Goal: Information Seeking & Learning: Learn about a topic

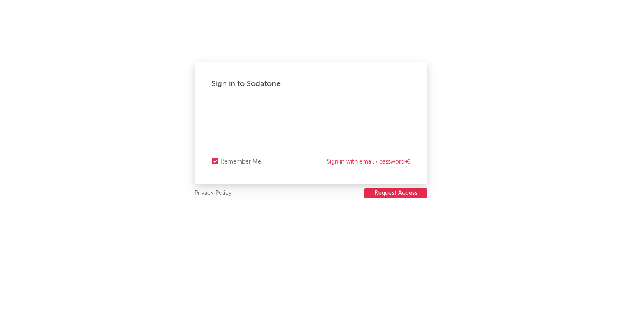
select select "recorded_music"
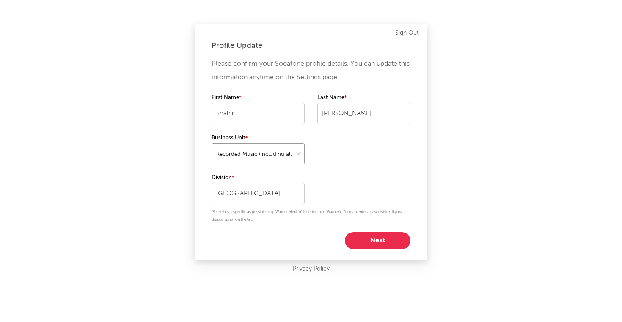
click at [289, 149] on select at bounding box center [258, 153] width 93 height 21
click at [212, 143] on select at bounding box center [258, 153] width 93 height 21
click at [383, 235] on button "Next" at bounding box center [378, 240] width 66 height 17
select select "other"
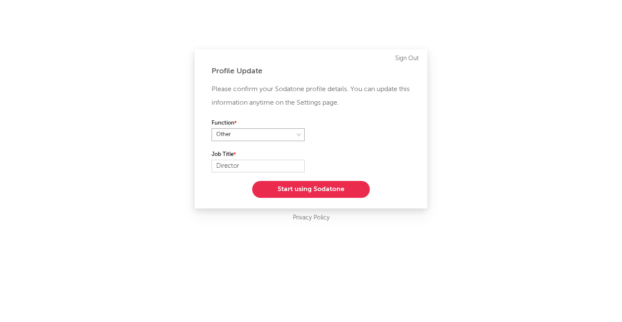
click at [287, 134] on select at bounding box center [258, 134] width 93 height 13
click at [317, 195] on button "Start using Sodatone" at bounding box center [311, 189] width 118 height 17
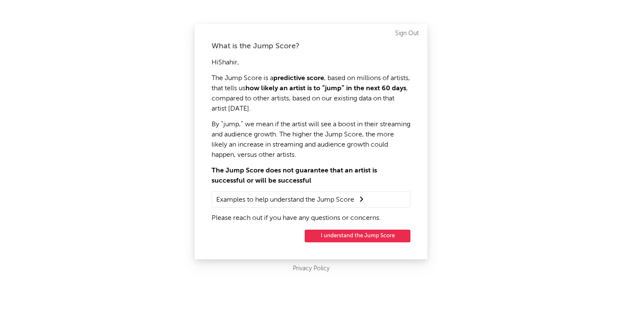
click at [340, 237] on button "I understand the Jump Score" at bounding box center [358, 235] width 106 height 13
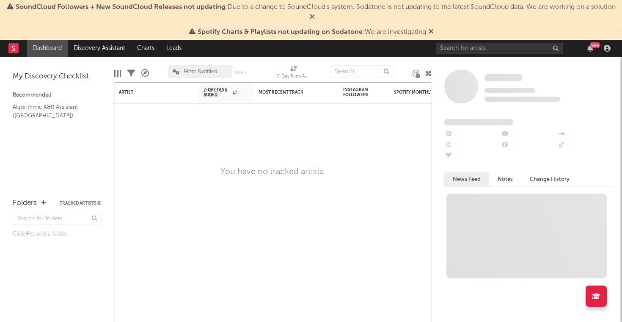
click at [315, 17] on icon at bounding box center [312, 16] width 5 height 7
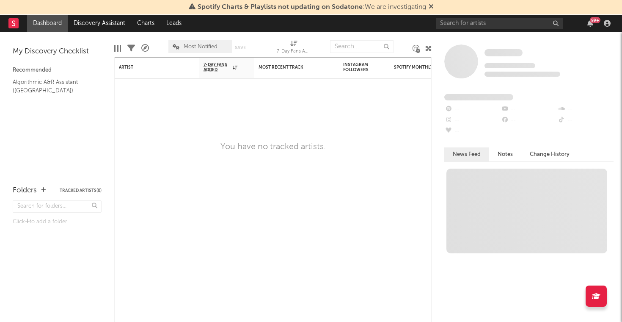
click at [432, 5] on icon at bounding box center [431, 6] width 5 height 7
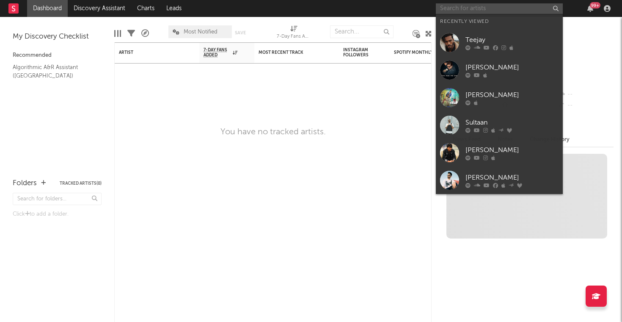
click at [462, 6] on input "text" at bounding box center [499, 8] width 127 height 11
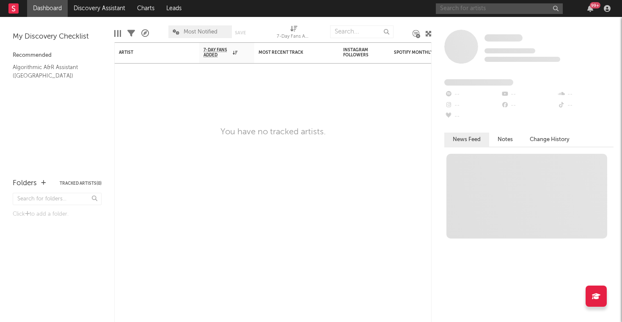
click at [485, 12] on input "text" at bounding box center [499, 8] width 127 height 11
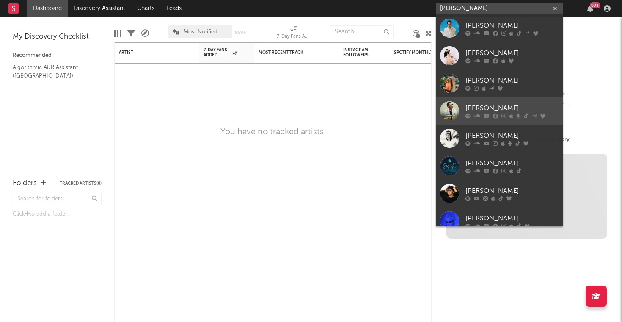
type input "[PERSON_NAME]"
click at [451, 115] on div at bounding box center [449, 110] width 19 height 19
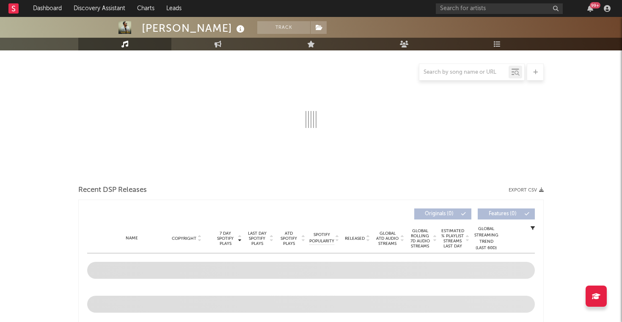
scroll to position [122, 0]
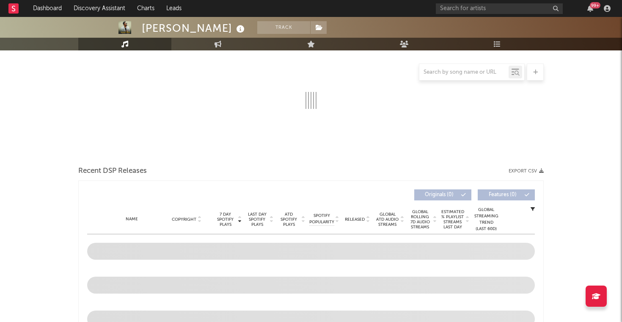
select select "6m"
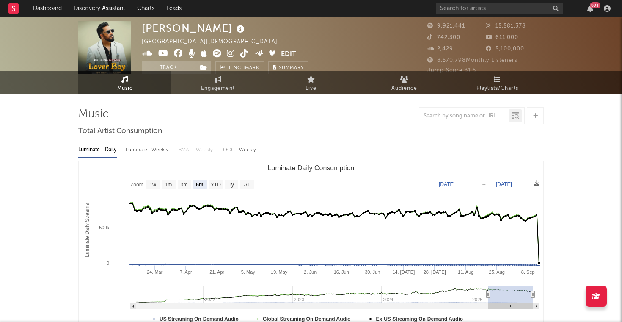
scroll to position [0, 0]
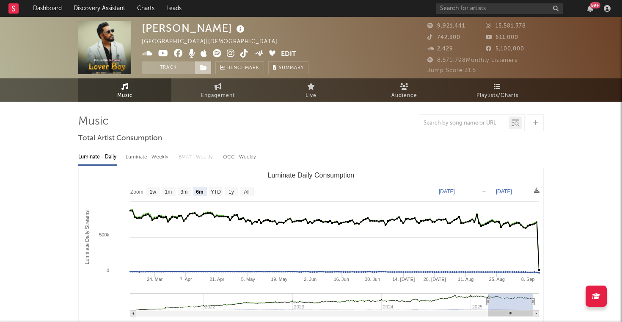
click at [205, 67] on icon at bounding box center [203, 68] width 7 height 6
click at [169, 71] on button "Track" at bounding box center [168, 67] width 53 height 13
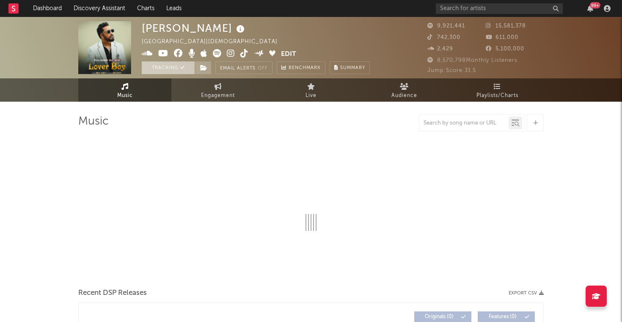
click at [169, 71] on button "Tracking" at bounding box center [168, 67] width 53 height 13
select select "6m"
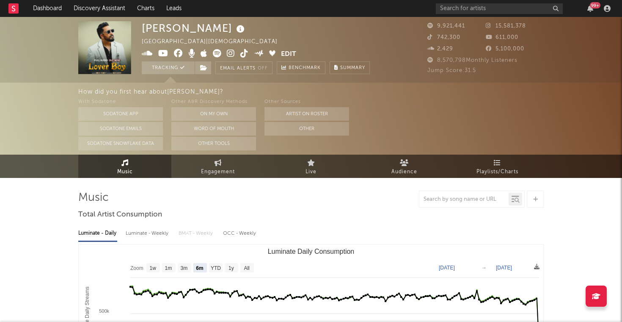
select select "6m"
click at [490, 159] on link "Playlists/Charts" at bounding box center [497, 166] width 93 height 23
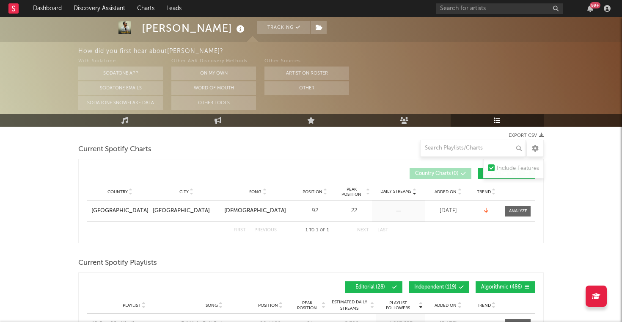
scroll to position [34, 0]
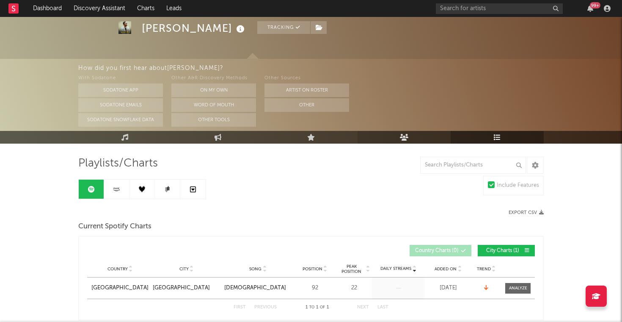
click at [402, 134] on icon at bounding box center [404, 137] width 9 height 7
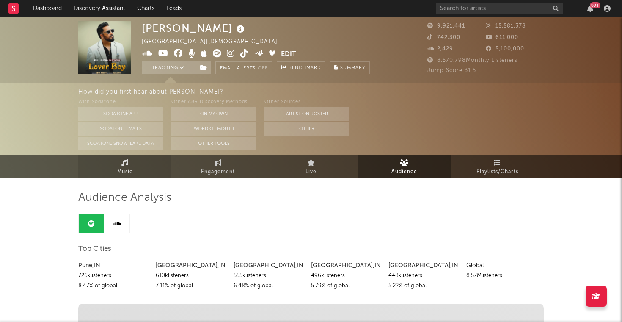
click at [120, 176] on span "Music" at bounding box center [125, 172] width 16 height 10
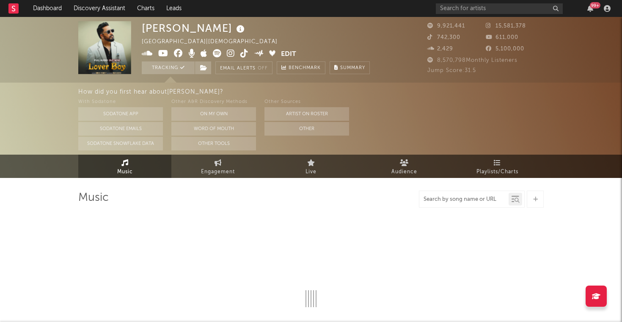
click at [472, 197] on input "text" at bounding box center [464, 199] width 89 height 7
type input "v"
select select "6m"
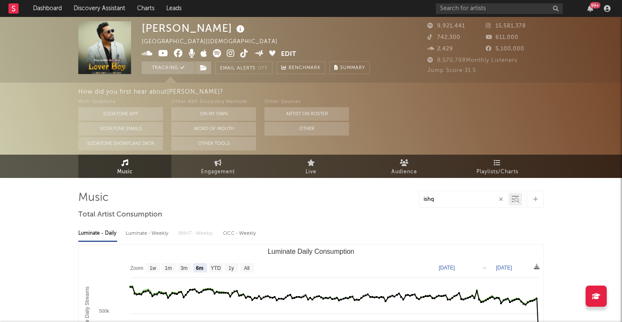
type input "ishq"
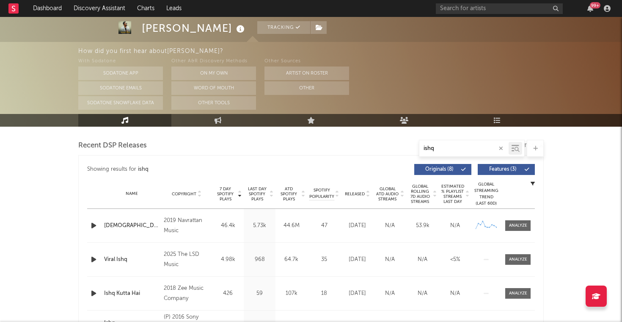
scroll to position [312, 0]
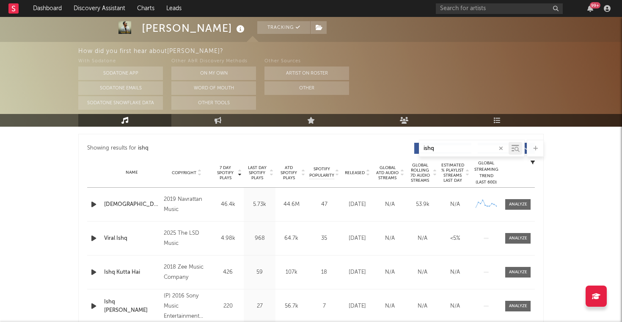
click at [115, 238] on div "Viral Ishq" at bounding box center [131, 238] width 55 height 8
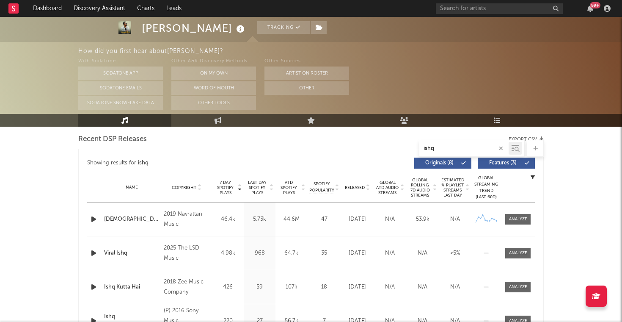
scroll to position [316, 0]
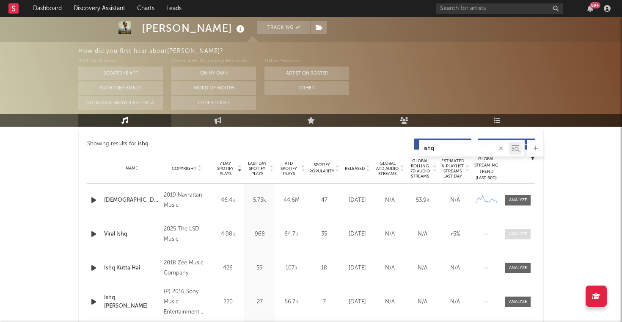
click at [521, 231] on div at bounding box center [518, 234] width 18 height 6
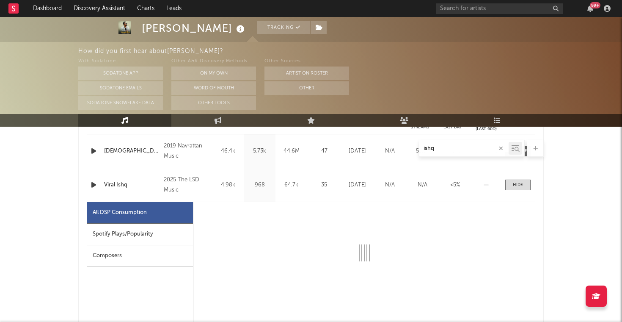
scroll to position [379, 0]
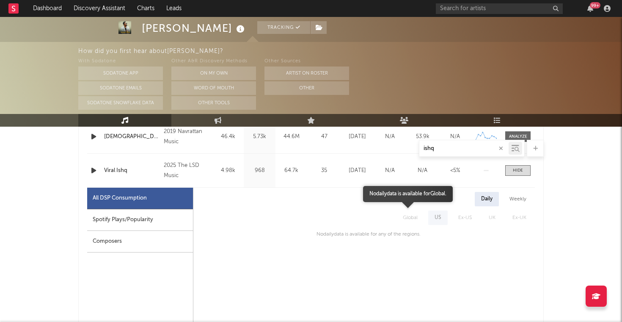
click at [405, 220] on span "Global" at bounding box center [411, 217] width 32 height 14
click at [414, 219] on span "Global" at bounding box center [411, 217] width 32 height 14
click at [414, 215] on span "Global" at bounding box center [411, 217] width 32 height 14
click at [522, 198] on div "Weekly" at bounding box center [518, 199] width 30 height 14
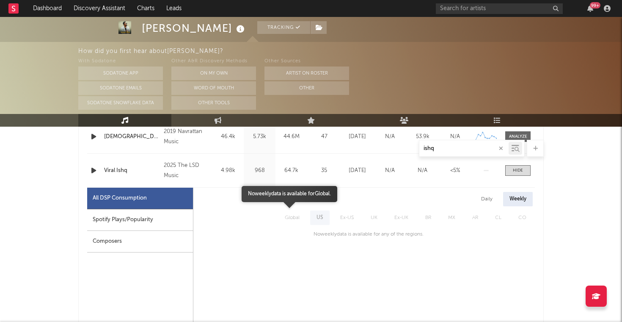
click at [290, 221] on span "Global" at bounding box center [292, 217] width 32 height 14
click at [110, 215] on div "Spotify Plays/Popularity" at bounding box center [140, 220] width 106 height 22
select select "1w"
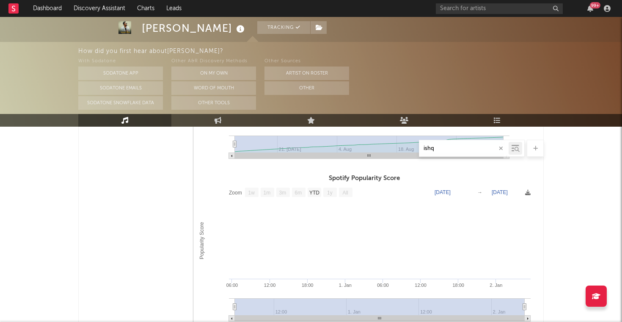
scroll to position [588, 0]
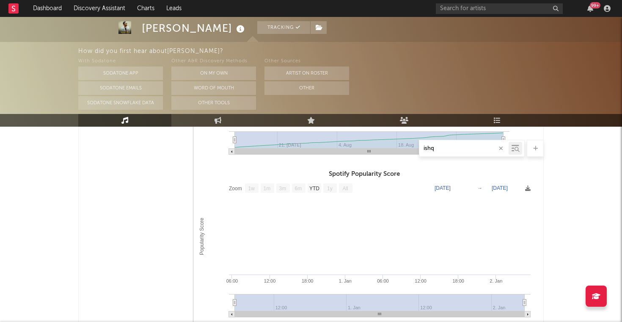
click at [345, 186] on text "All" at bounding box center [345, 188] width 6 height 6
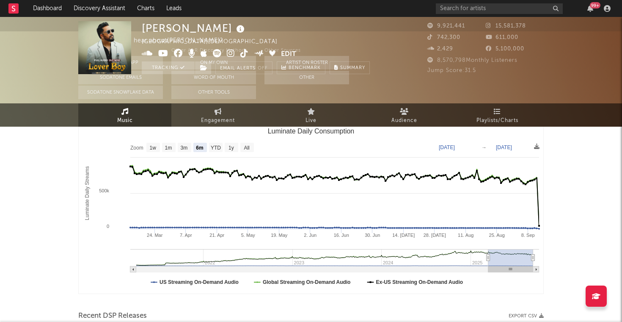
scroll to position [0, 0]
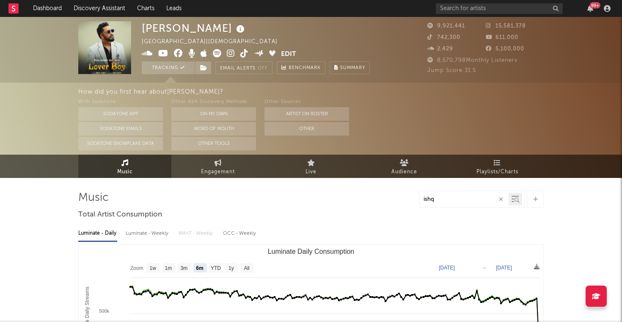
click at [163, 52] on icon at bounding box center [163, 53] width 10 height 8
click at [141, 129] on button "Sodatone Emails" at bounding box center [120, 129] width 85 height 14
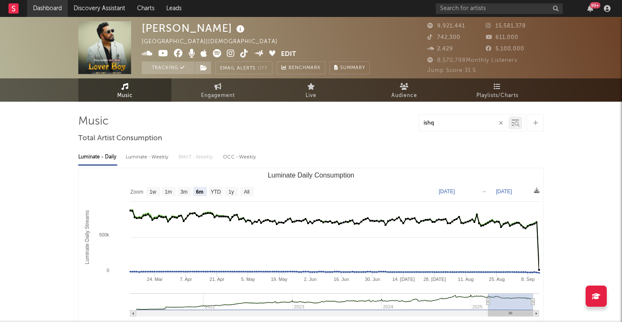
click at [53, 13] on link "Dashboard" at bounding box center [47, 8] width 41 height 17
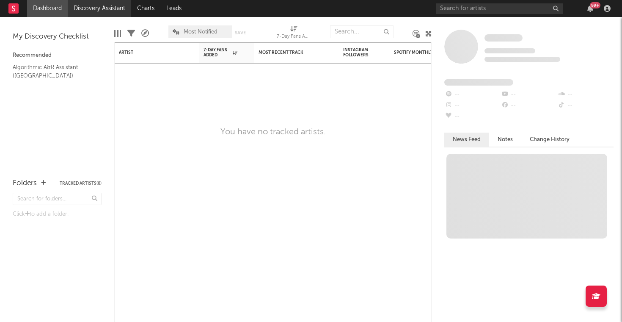
click at [97, 11] on link "Discovery Assistant" at bounding box center [100, 8] width 64 height 17
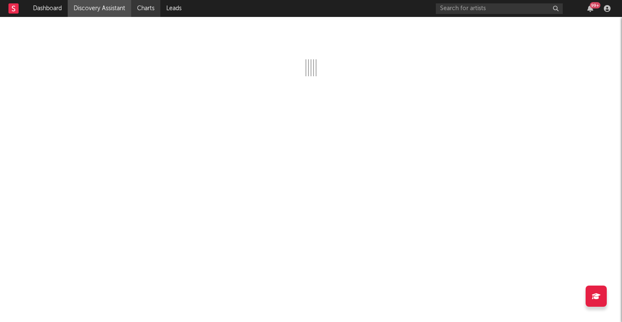
click at [146, 8] on link "Charts" at bounding box center [145, 8] width 29 height 17
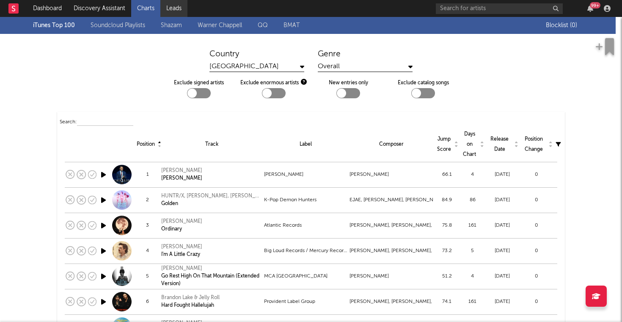
click at [174, 9] on link "Leads" at bounding box center [173, 8] width 27 height 17
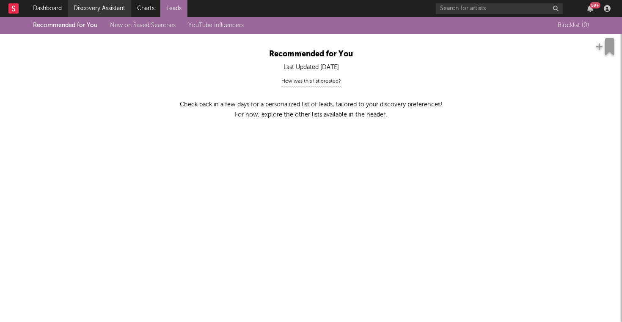
click at [92, 9] on link "Discovery Assistant" at bounding box center [100, 8] width 64 height 17
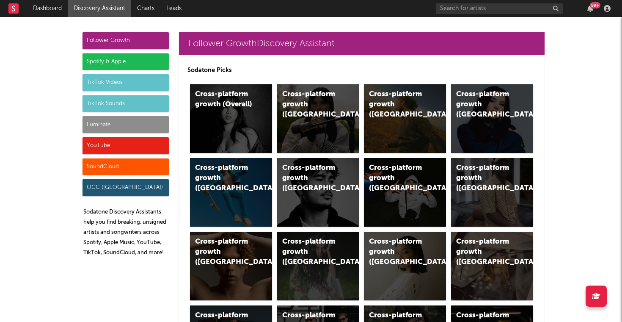
click at [101, 147] on div "YouTube" at bounding box center [126, 145] width 86 height 17
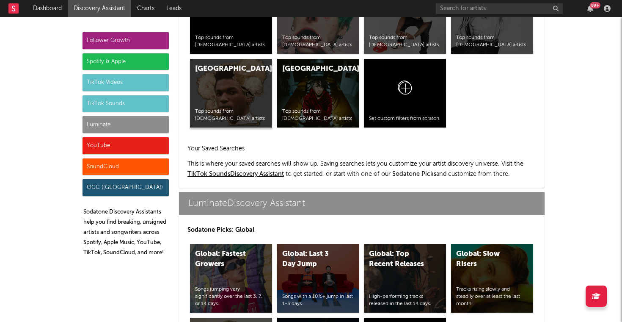
scroll to position [3453, 0]
